Goal: Information Seeking & Learning: Learn about a topic

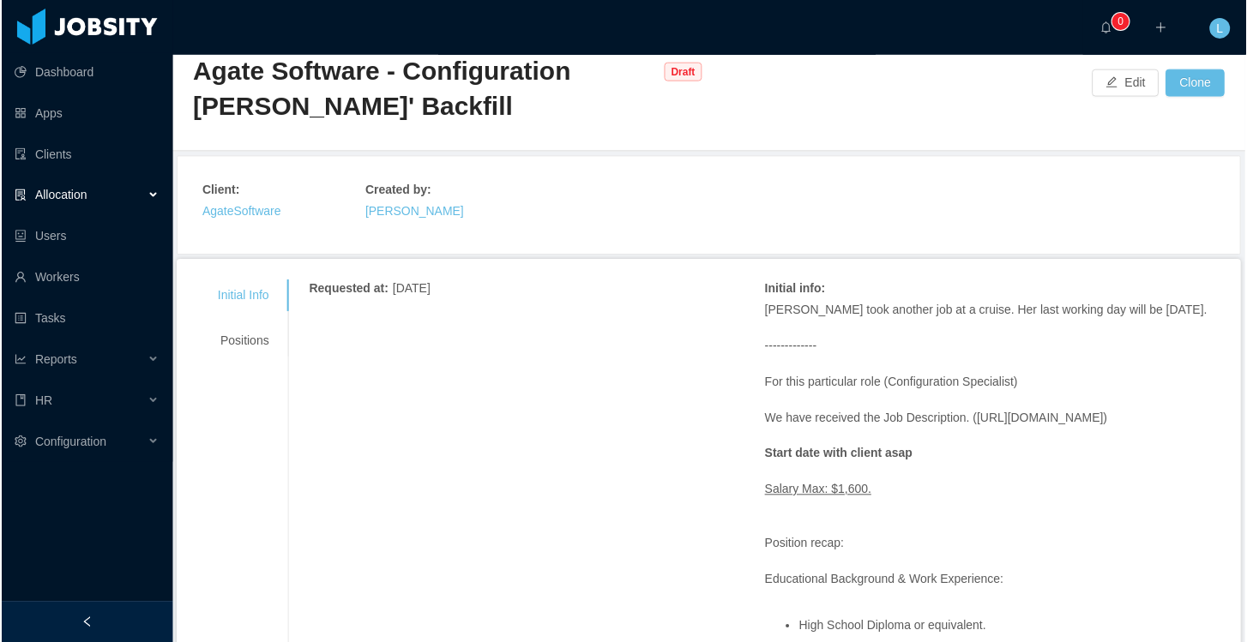
scroll to position [175, 0]
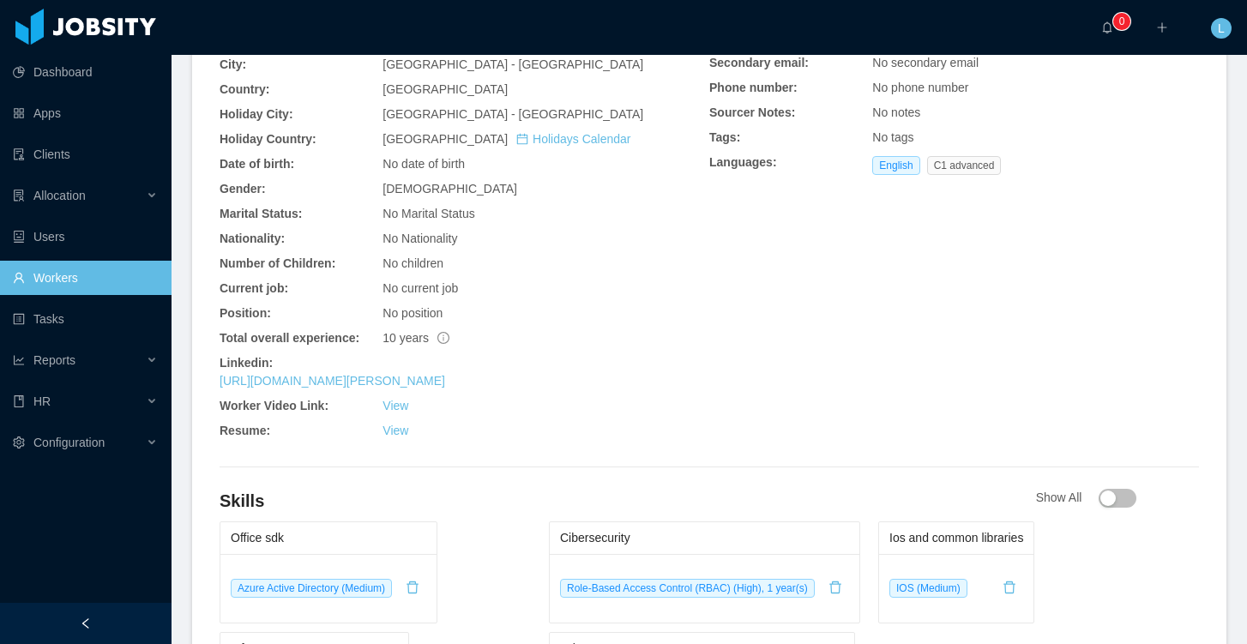
scroll to position [708, 0]
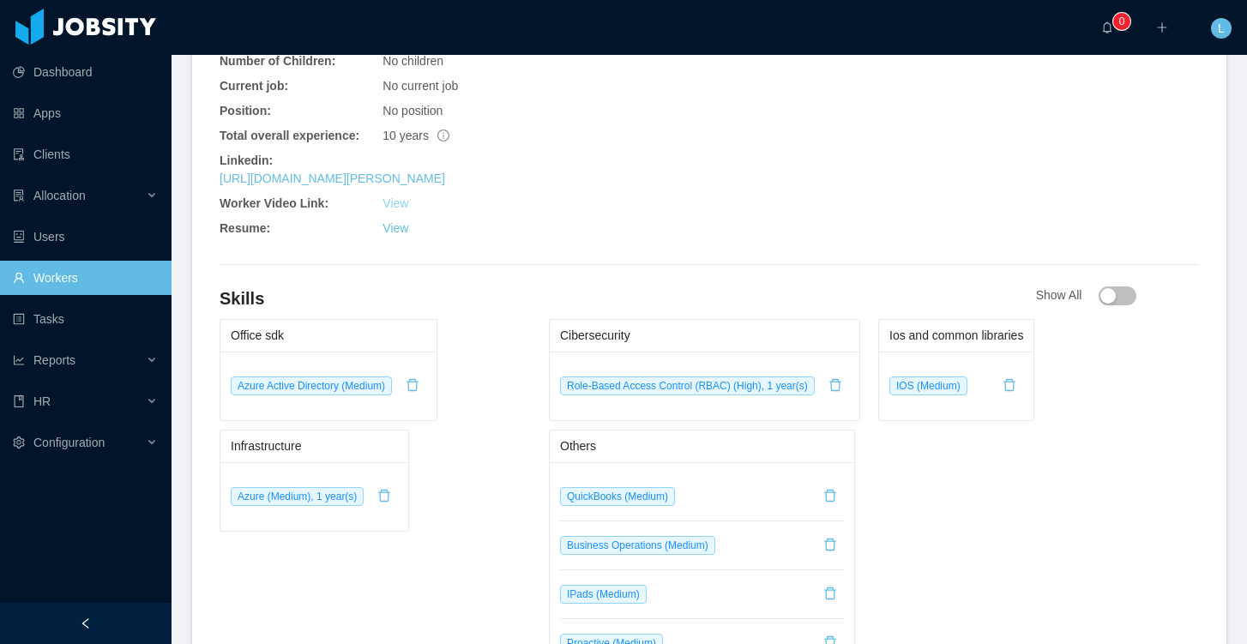
click at [395, 210] on link "View" at bounding box center [395, 203] width 26 height 14
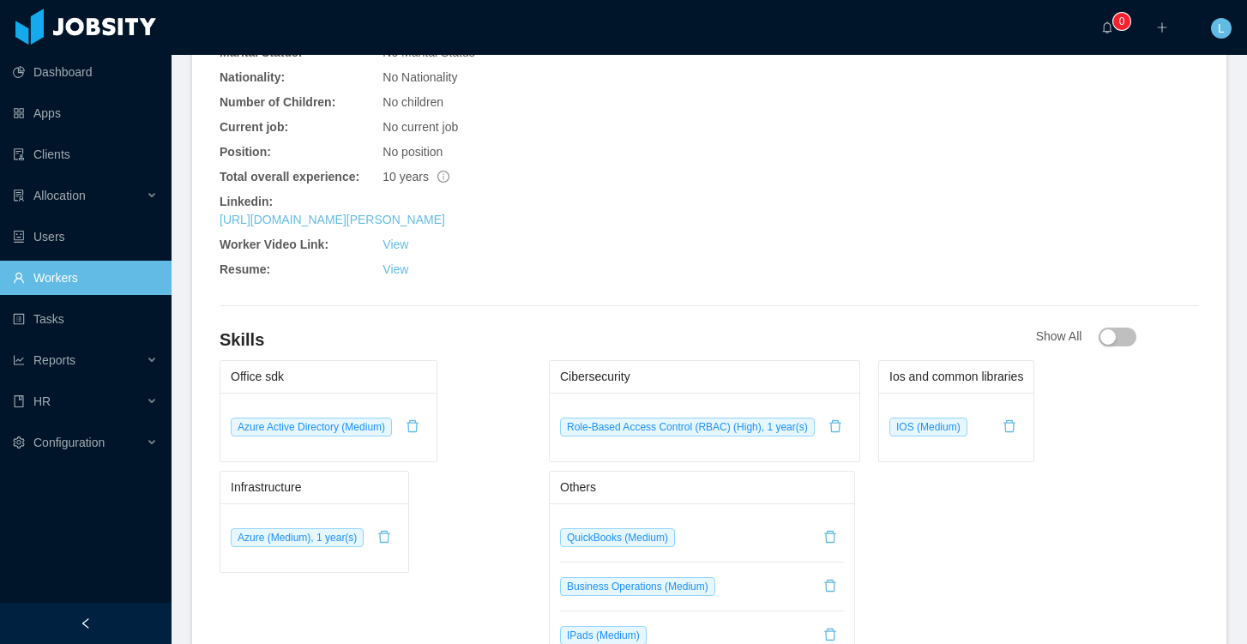
scroll to position [486, 0]
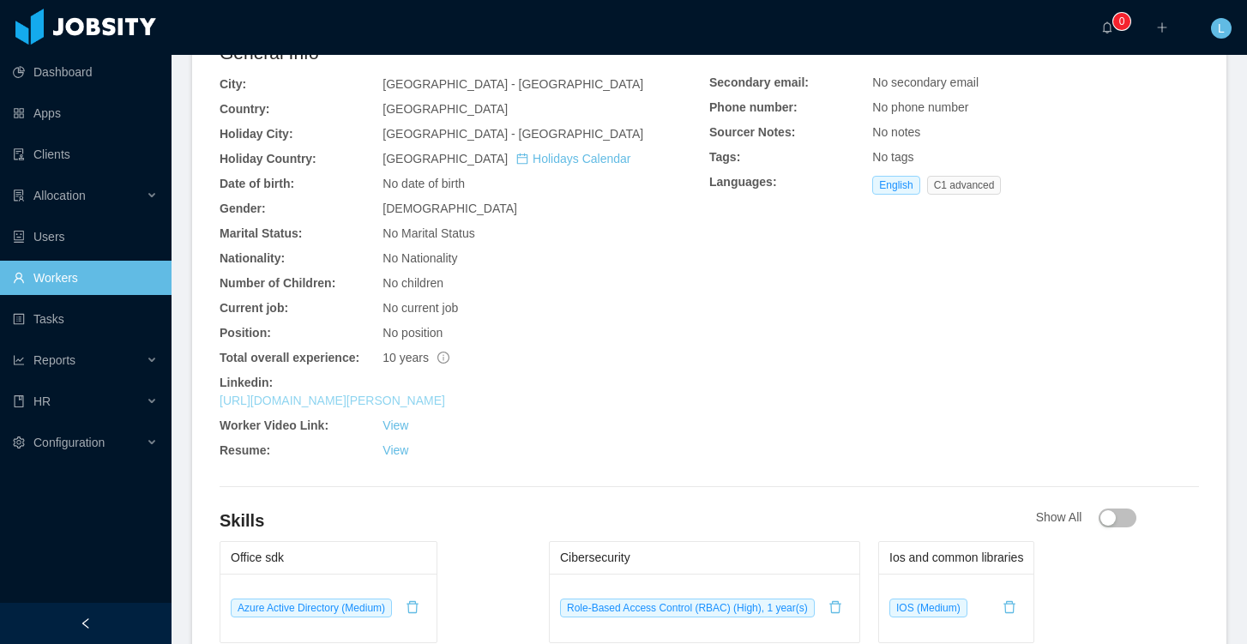
click at [445, 407] on link "https://www.linkedin.com/in/jose-santacolomba-a5097811b" at bounding box center [333, 401] width 226 height 14
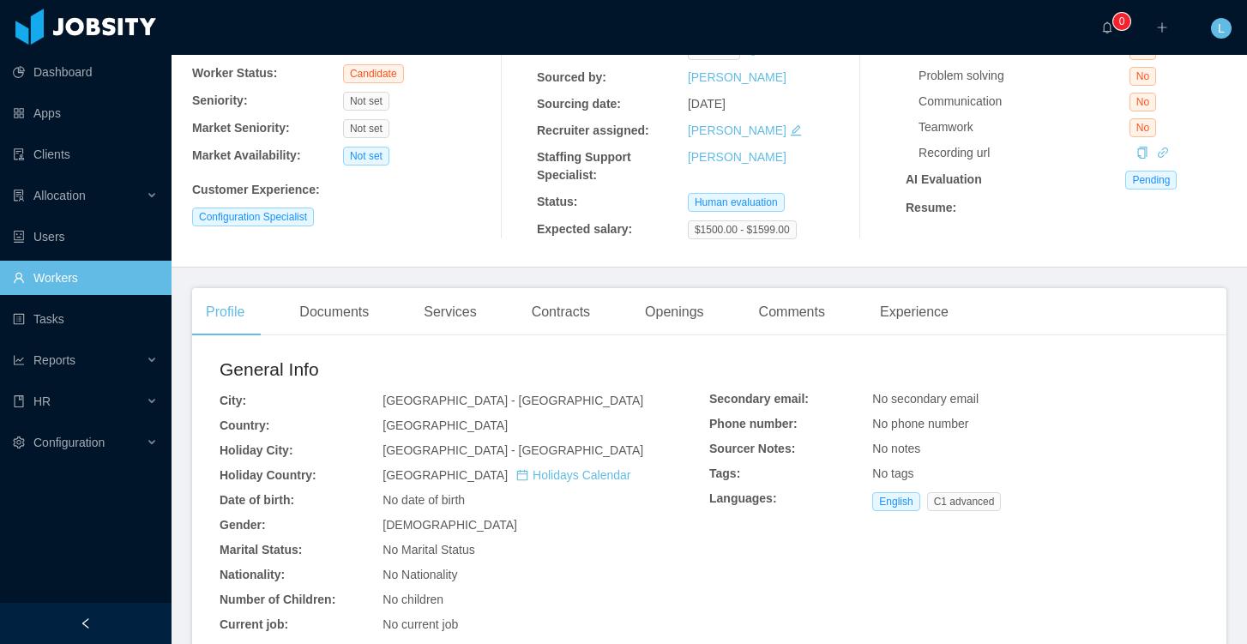
scroll to position [27, 0]
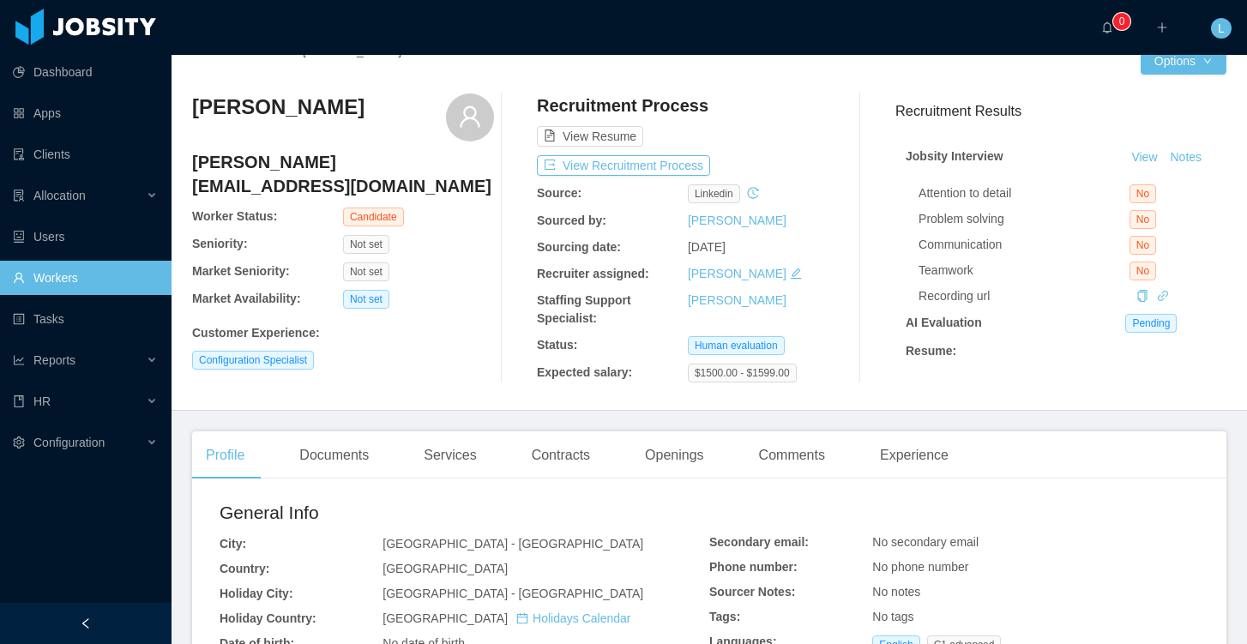
click at [458, 1] on div "··· 0 ··· ··· L ···" at bounding box center [623, 27] width 1250 height 55
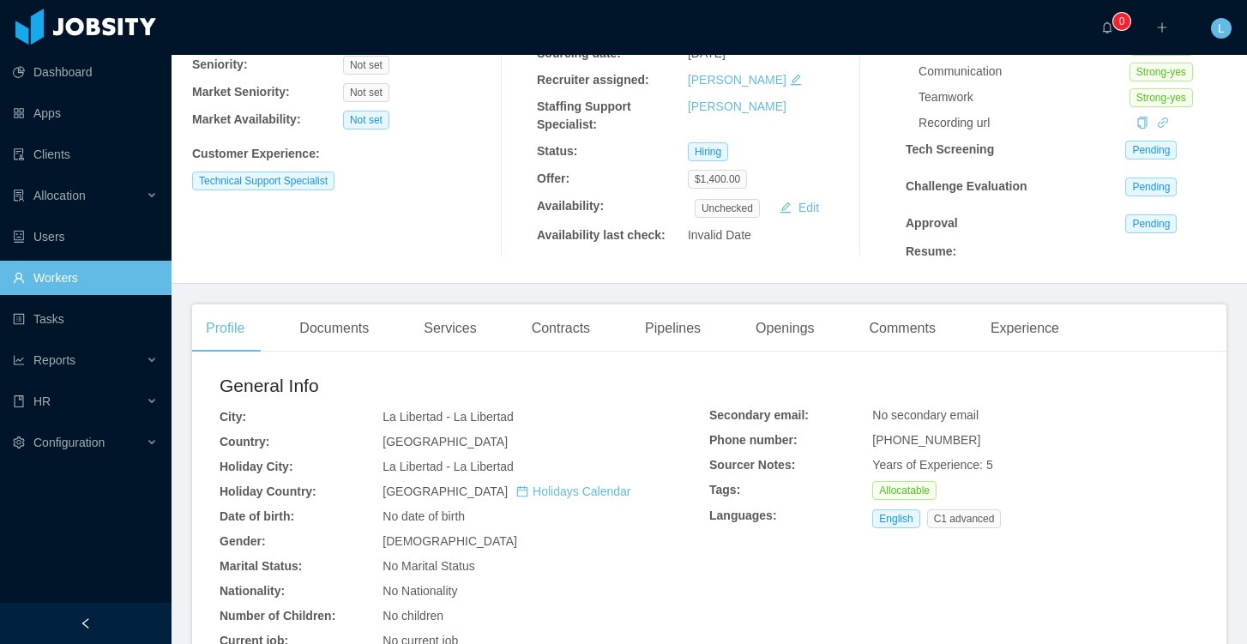
scroll to position [478, 0]
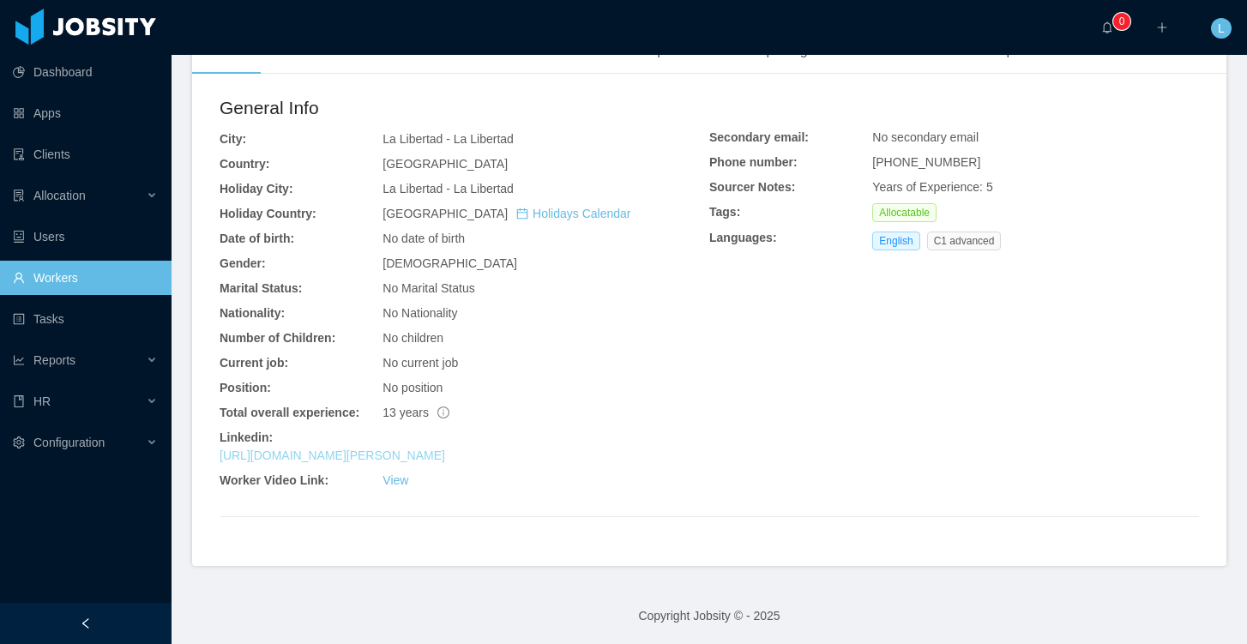
click at [388, 459] on link "https://www.linkedin.com/in/carlos-alfaro-534494206" at bounding box center [333, 455] width 226 height 14
click at [398, 479] on link "View" at bounding box center [395, 480] width 26 height 14
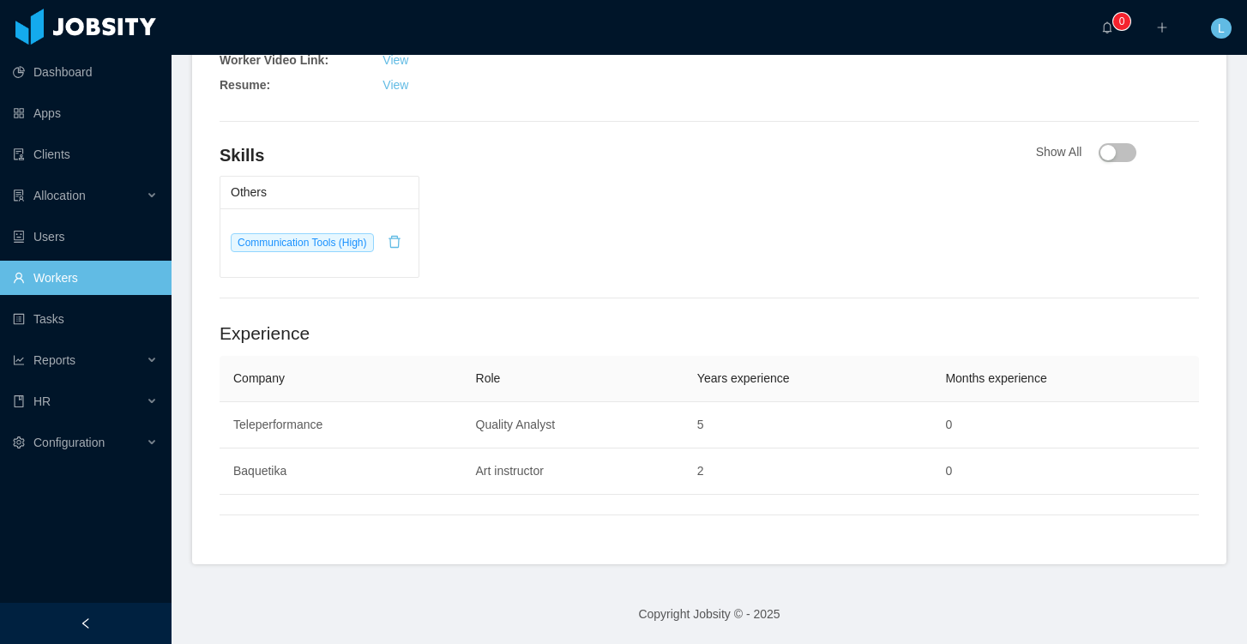
scroll to position [560, 0]
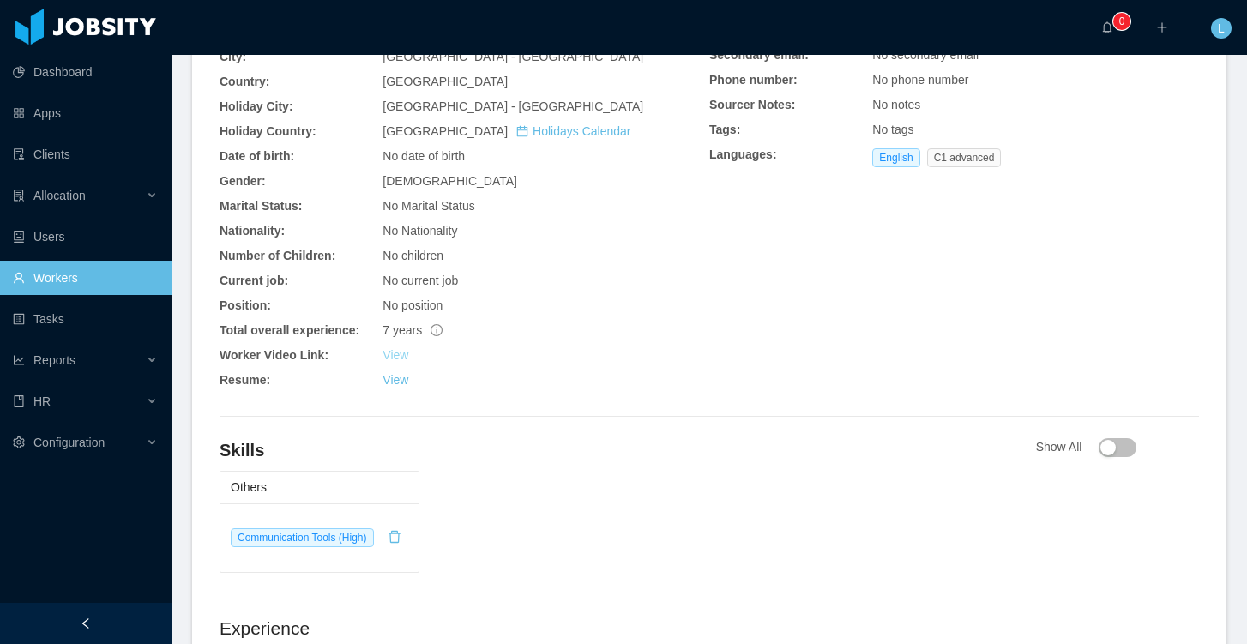
click at [385, 358] on link "View" at bounding box center [395, 355] width 26 height 14
click at [401, 376] on link "View" at bounding box center [395, 380] width 26 height 14
